Goal: Task Accomplishment & Management: Use online tool/utility

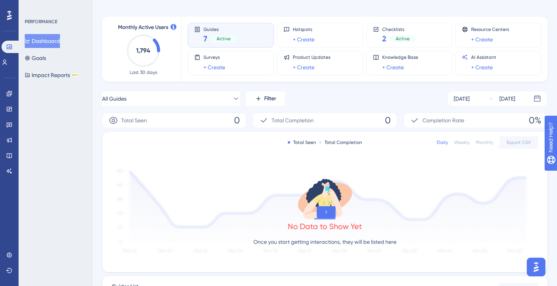
click at [230, 31] on span "Guides" at bounding box center [219, 28] width 33 height 5
click at [488, 100] on icon at bounding box center [490, 98] width 5 height 5
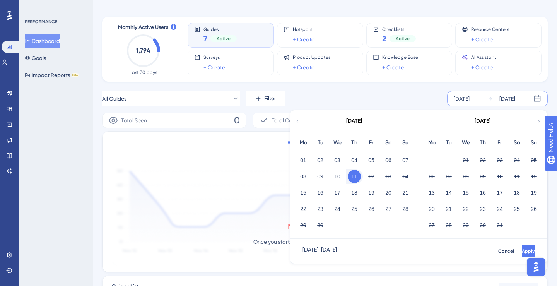
click at [343, 174] on div "10" at bounding box center [337, 176] width 17 height 15
click at [340, 176] on button "10" at bounding box center [337, 176] width 13 height 13
click at [522, 254] on button "Apply" at bounding box center [528, 251] width 13 height 12
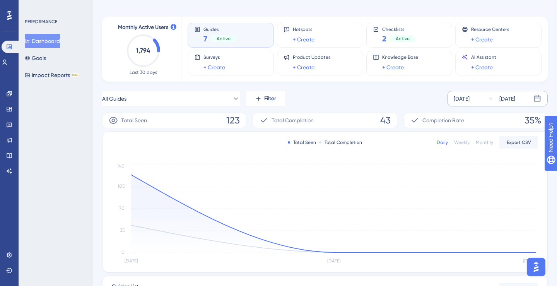
click at [456, 104] on div "[DATE] [DATE]" at bounding box center [497, 98] width 101 height 15
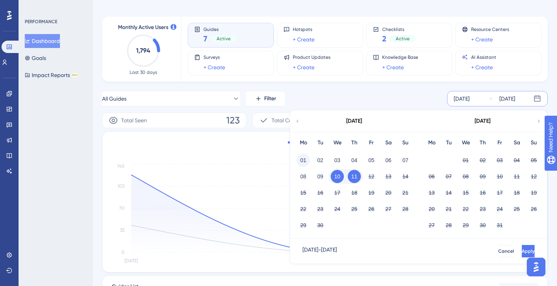
click at [305, 162] on button "01" at bounding box center [303, 160] width 13 height 13
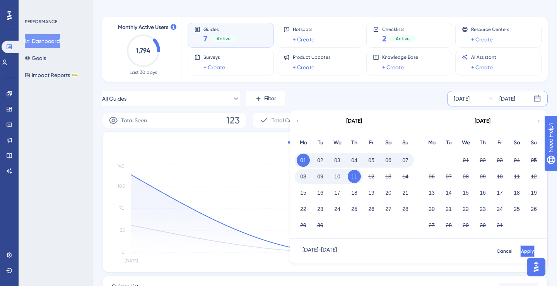
click at [521, 253] on span "Apply" at bounding box center [527, 251] width 13 height 6
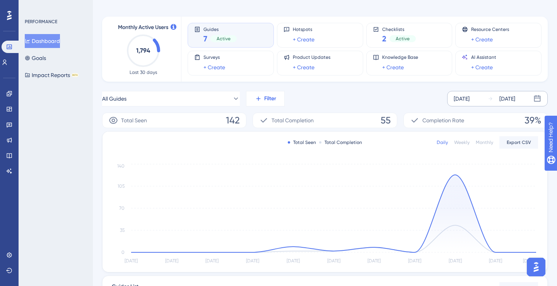
click at [265, 99] on span "Filter" at bounding box center [270, 98] width 12 height 9
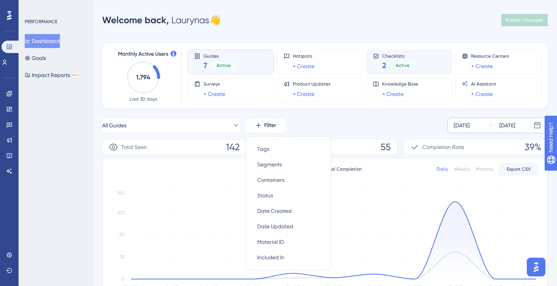
click at [414, 56] on span "Checklists" at bounding box center [399, 55] width 34 height 5
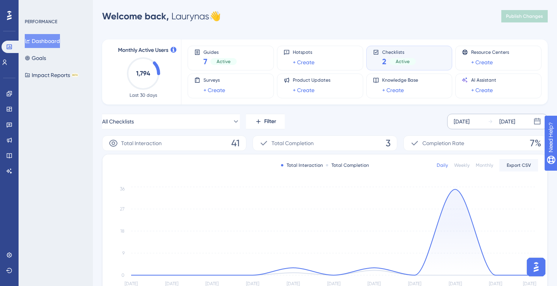
scroll to position [3, 0]
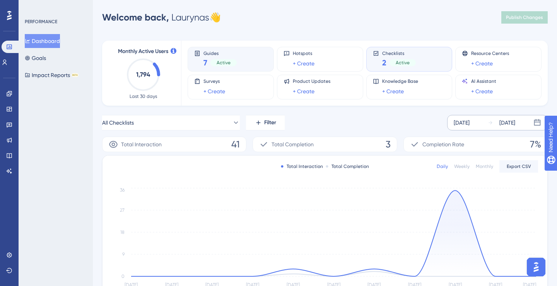
click at [240, 56] on div "Guides 7 Active" at bounding box center [230, 59] width 73 height 18
